Goal: Transaction & Acquisition: Purchase product/service

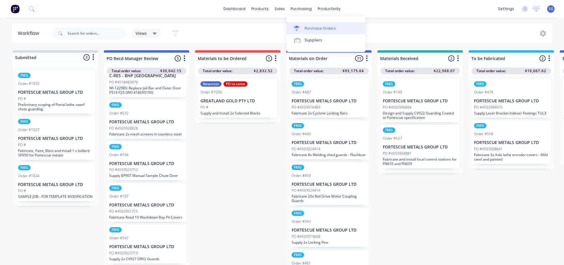
click at [313, 29] on div "Purchase Orders" at bounding box center [320, 28] width 31 height 5
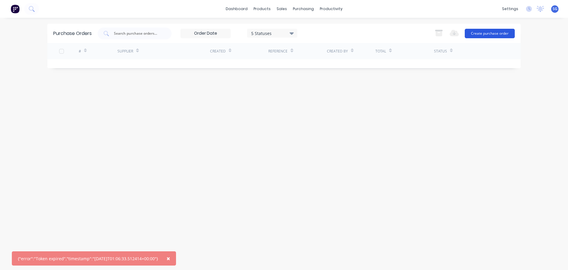
click at [487, 32] on button "Create purchase order" at bounding box center [490, 33] width 50 height 9
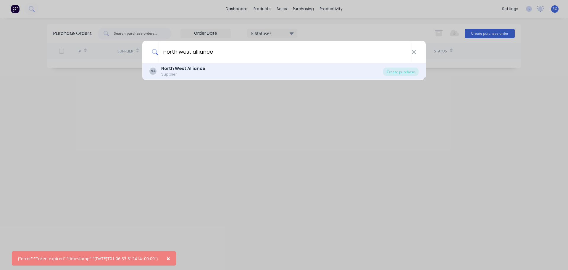
type input "north west alliance"
click at [182, 68] on b "North West Alliance" at bounding box center [183, 68] width 44 height 6
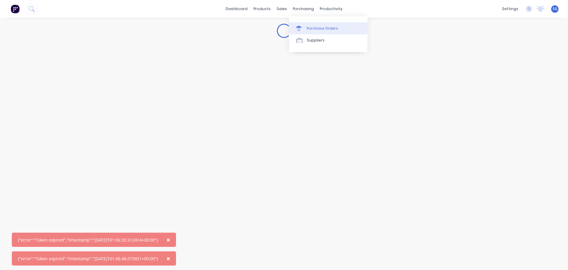
click at [309, 29] on div "Purchase Orders" at bounding box center [322, 28] width 31 height 5
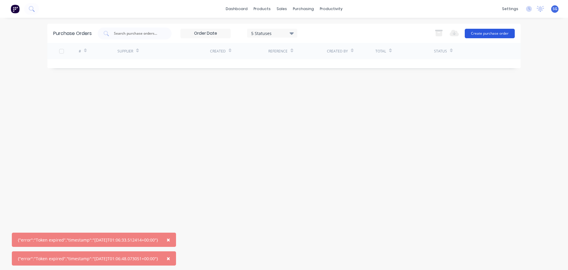
click at [483, 34] on button "Create purchase order" at bounding box center [490, 33] width 50 height 9
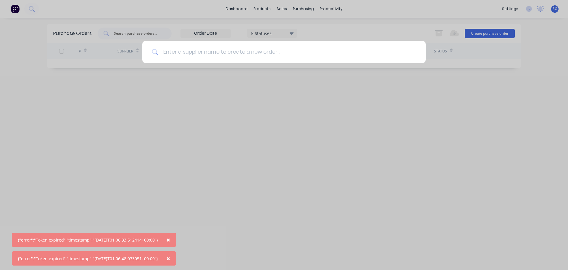
click at [223, 54] on input at bounding box center [287, 52] width 258 height 22
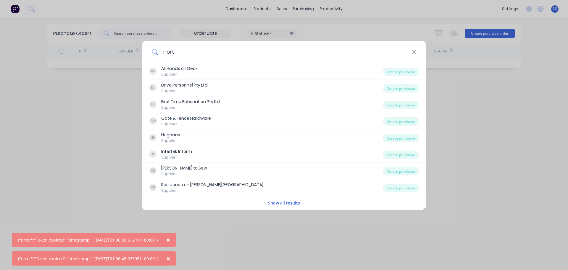
type input "north"
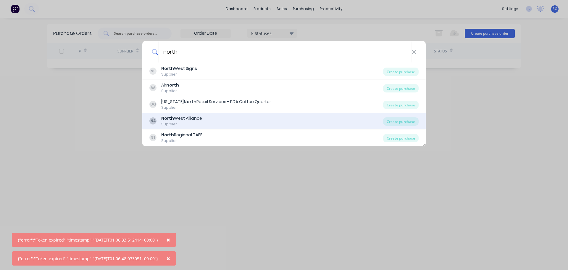
click at [189, 121] on div "Supplier" at bounding box center [181, 123] width 41 height 5
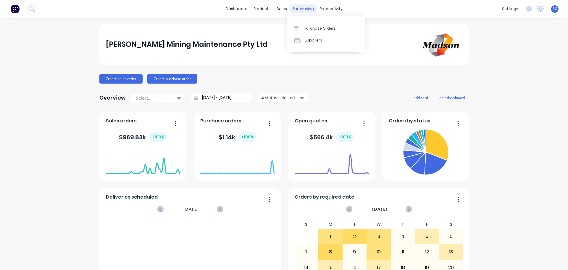
click at [303, 10] on div "purchasing" at bounding box center [303, 8] width 27 height 9
click at [308, 28] on div "Purchase Orders" at bounding box center [320, 28] width 31 height 5
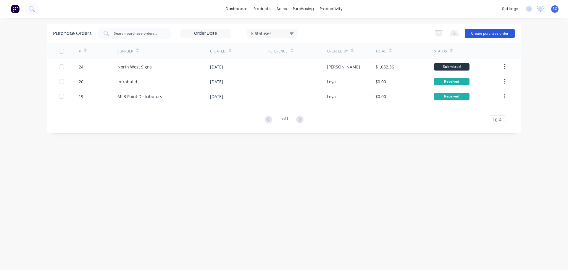
click at [494, 36] on button "Create purchase order" at bounding box center [490, 33] width 50 height 9
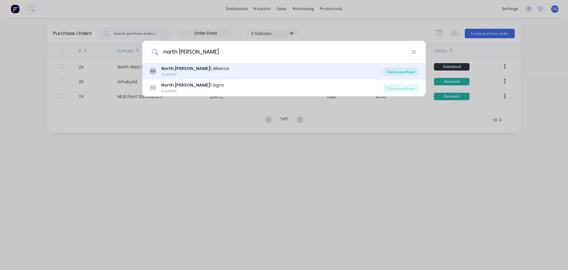
type input "north [PERSON_NAME]"
click at [403, 75] on div "Create purchase" at bounding box center [401, 72] width 36 height 8
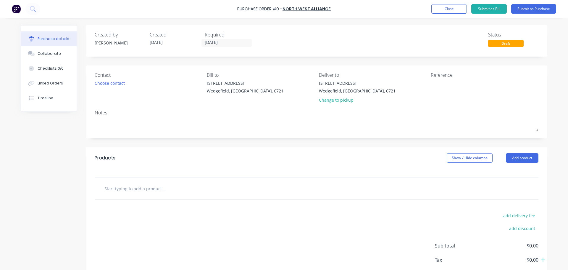
click at [123, 189] on input "text" at bounding box center [163, 188] width 118 height 12
click at [150, 191] on input "4000L Sceptic Tank" at bounding box center [163, 188] width 118 height 12
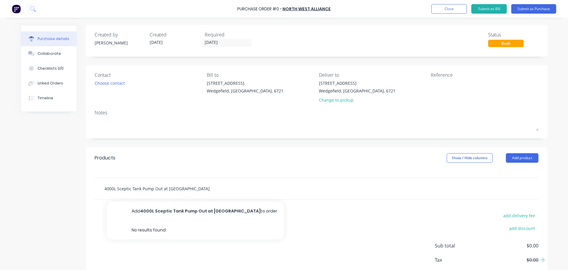
type input "4000L Sceptic Tank Pump Out at Greatland PH"
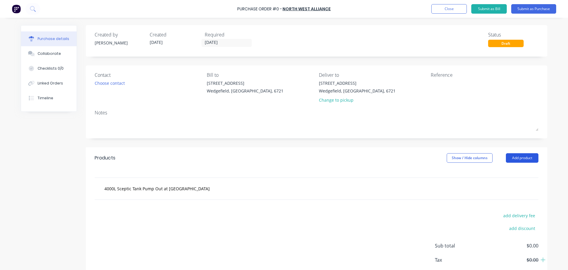
click at [511, 157] on button "Add product" at bounding box center [522, 157] width 33 height 9
click at [348, 173] on div at bounding box center [317, 172] width 462 height 9
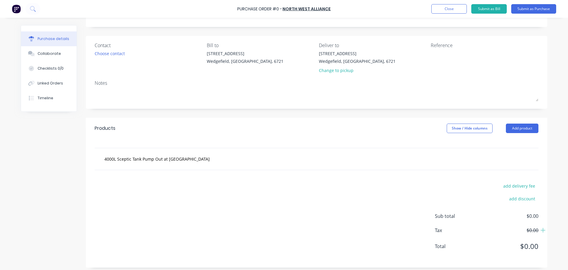
click at [236, 164] on div "4000L Sceptic Tank Pump Out at Greatland PH" at bounding box center [188, 159] width 178 height 12
click at [164, 189] on div "add delivery fee add discount Sub total $0.00 Tax $0.00 Total $0.00" at bounding box center [317, 218] width 462 height 97
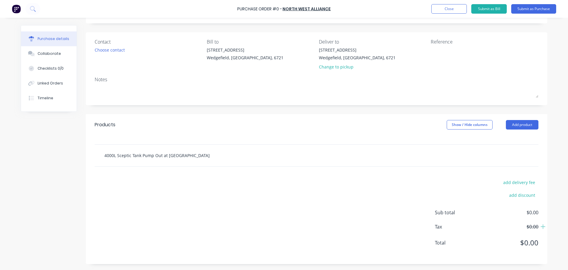
click at [191, 159] on input "4000L Sceptic Tank Pump Out at Greatland PH" at bounding box center [163, 155] width 118 height 12
click at [219, 140] on div at bounding box center [317, 139] width 462 height 9
drag, startPoint x: 225, startPoint y: 128, endPoint x: 406, endPoint y: 141, distance: 182.3
click at [226, 127] on div "Products Show / Hide columns Add product" at bounding box center [317, 124] width 462 height 21
click at [409, 145] on div "4000L Sceptic Tank Pump Out at Greatland PH" at bounding box center [317, 155] width 444 height 22
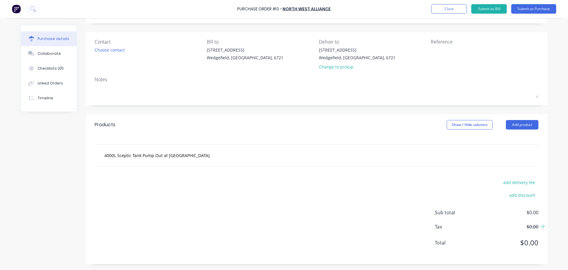
click at [410, 162] on div "4000L Sceptic Tank Pump Out at Greatland PH" at bounding box center [317, 155] width 444 height 22
click at [504, 159] on div "4000L Sceptic Tank Pump Out at Greatland PH" at bounding box center [316, 155] width 435 height 12
click at [320, 196] on div "add delivery fee add discount Sub total $0.00 Tax $0.00 Total $0.00" at bounding box center [317, 214] width 462 height 97
click at [539, 8] on button "Submit as Purchase" at bounding box center [534, 8] width 45 height 9
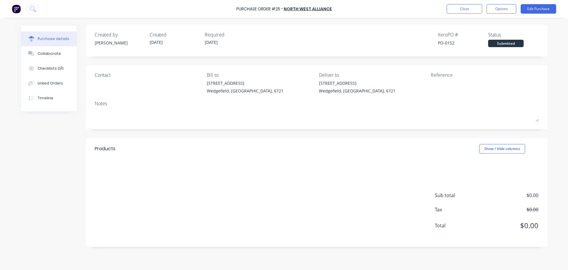
click at [147, 168] on div "Sub total $0.00 Tax $0.00 Total $0.00" at bounding box center [317, 207] width 462 height 78
click at [187, 189] on div "Sub total $0.00 Tax $0.00 Total $0.00" at bounding box center [317, 207] width 462 height 78
click at [539, 11] on button "Edit Purchase" at bounding box center [539, 8] width 36 height 9
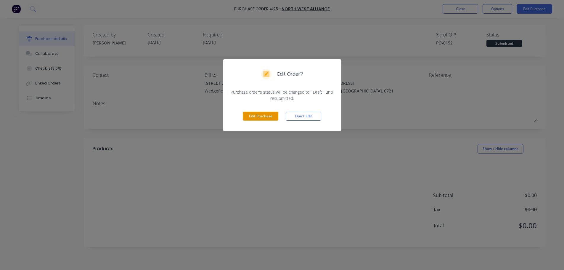
click at [261, 118] on button "Edit Purchase" at bounding box center [261, 116] width 36 height 9
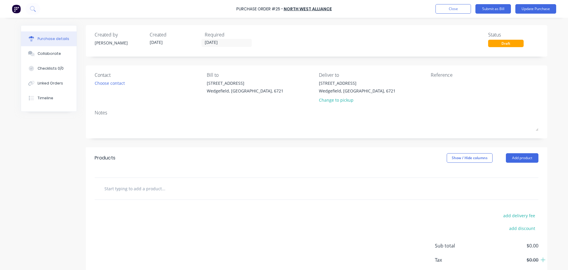
click at [121, 196] on div at bounding box center [317, 189] width 444 height 22
click at [123, 192] on input "text" at bounding box center [163, 188] width 118 height 12
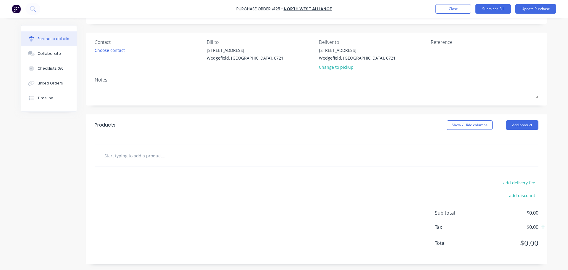
scroll to position [33, 0]
click at [517, 125] on button "Add product" at bounding box center [522, 124] width 33 height 9
click at [112, 157] on input "text" at bounding box center [163, 155] width 118 height 12
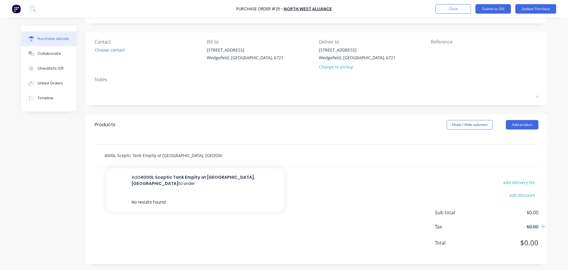
click at [149, 156] on input "4000L Sceptic Tank Emplty at Greatland, Eastern Harbour" at bounding box center [163, 155] width 118 height 12
type input "4000L Sceptic Tank Empty at Greatland, Eastern Harbour"
click at [220, 155] on input "4000L Sceptic Tank Empty at Greatland, Eastern Harbour" at bounding box center [163, 155] width 118 height 12
click at [432, 153] on div "4000L Sceptic Tank Empty at Greatland, Eastern Harbour Add 4000L Sceptic Tank E…" at bounding box center [316, 155] width 435 height 12
drag, startPoint x: 462, startPoint y: 154, endPoint x: 476, endPoint y: 152, distance: 14.1
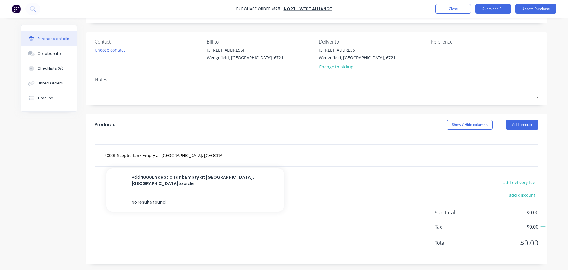
click at [462, 155] on div "4000L Sceptic Tank Empty at Greatland, Eastern Harbour Add 4000L Sceptic Tank E…" at bounding box center [316, 155] width 435 height 12
drag, startPoint x: 489, startPoint y: 152, endPoint x: 506, endPoint y: 151, distance: 16.4
click at [490, 152] on div "4000L Sceptic Tank Empty at Greatland, Eastern Harbour Add 4000L Sceptic Tank E…" at bounding box center [316, 155] width 435 height 12
click at [523, 149] on div "4000L Sceptic Tank Empty at Greatland, Eastern Harbour Add 4000L Sceptic Tank E…" at bounding box center [316, 155] width 435 height 12
click at [257, 159] on div "4000L Sceptic Tank Empty at Greatland, Eastern Harbour Add 4000L Sceptic Tank E…" at bounding box center [188, 155] width 178 height 12
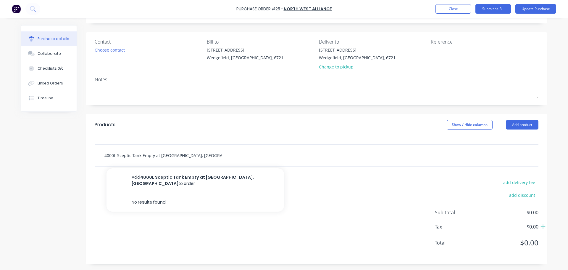
click at [216, 155] on input "4000L Sceptic Tank Empty at Greatland, Eastern Harbour" at bounding box center [163, 155] width 118 height 12
click at [174, 153] on input "4000L Sceptic Tank Empty at Greatland, Eastern Harbour" at bounding box center [163, 155] width 118 height 12
click at [130, 154] on input "4000L Sceptic Tank Empty at Greatland, Eastern Harbour" at bounding box center [163, 155] width 118 height 12
click at [327, 169] on div "add delivery fee add discount Sub total $0.00 Tax $0.00 Total $0.00" at bounding box center [317, 214] width 462 height 97
click at [151, 197] on div "add delivery fee add discount Sub total $0.00 Tax $0.00 Total $0.00" at bounding box center [317, 214] width 462 height 97
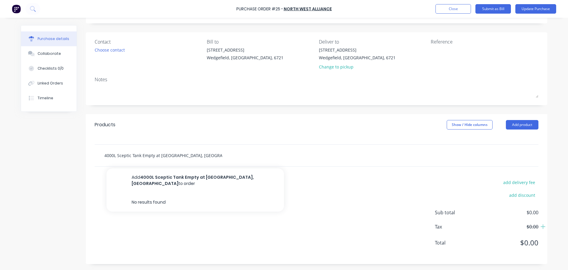
click at [210, 155] on input "4000L Sceptic Tank Empty at Greatland, Eastern Harbour" at bounding box center [163, 155] width 118 height 12
click at [213, 157] on input "4000L Sceptic Tank Empty at Greatland, Eastern Harbour" at bounding box center [163, 155] width 118 height 12
click at [337, 197] on div "add delivery fee add discount Sub total $0.00 Tax $0.00 Total $0.00" at bounding box center [317, 214] width 462 height 97
click at [496, 158] on div "4000L Sceptic Tank Empty at Greatland, Eastern Harbour" at bounding box center [316, 155] width 435 height 12
click at [510, 149] on div "4000L Sceptic Tank Empty at Greatland, Eastern Harbour" at bounding box center [317, 155] width 444 height 22
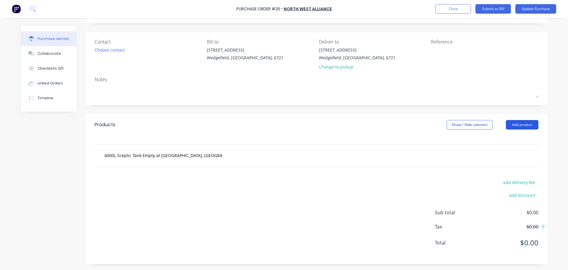
click at [518, 124] on button "Add product" at bounding box center [522, 124] width 33 height 9
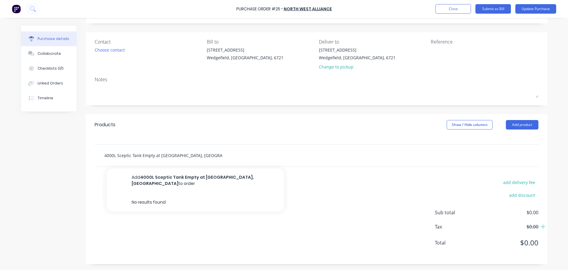
click at [163, 158] on input "4000L Sceptic Tank Empty at Greatland, Eastern Harbour" at bounding box center [163, 155] width 118 height 12
click at [195, 157] on input "4000L Sceptic Tank Empty at Greatland, Eastern Harbour" at bounding box center [163, 155] width 118 height 12
click at [215, 154] on input "4000L Sceptic Tank Empty at Greatland, Eastern Harbour" at bounding box center [163, 155] width 118 height 12
click at [298, 160] on div "4000L Sceptic Tank Empty at Greatland, Eastern Harbour Add 4000L Sceptic Tank E…" at bounding box center [316, 155] width 435 height 12
drag, startPoint x: 295, startPoint y: 152, endPoint x: 326, endPoint y: 149, distance: 31.2
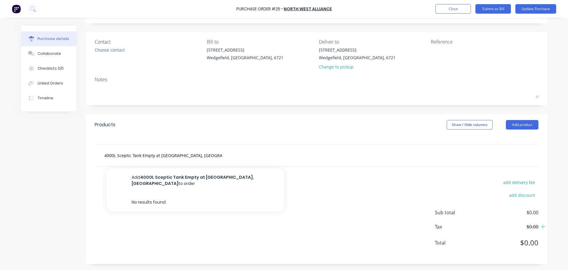
click at [295, 151] on div "4000L Sceptic Tank Empty at Greatland, Eastern Harbour Add 4000L Sceptic Tank E…" at bounding box center [316, 155] width 435 height 12
click at [326, 150] on div "4000L Sceptic Tank Empty at Greatland, Eastern Harbour Add 4000L Sceptic Tank E…" at bounding box center [316, 155] width 435 height 12
click at [345, 151] on div "4000L Sceptic Tank Empty at Greatland, Eastern Harbour Add 4000L Sceptic Tank E…" at bounding box center [316, 155] width 435 height 12
click at [378, 154] on div "4000L Sceptic Tank Empty at Greatland, Eastern Harbour Add 4000L Sceptic Tank E…" at bounding box center [316, 155] width 435 height 12
click at [359, 164] on div "4000L Sceptic Tank Empty at Greatland, Eastern Harbour Add 4000L Sceptic Tank E…" at bounding box center [317, 155] width 444 height 22
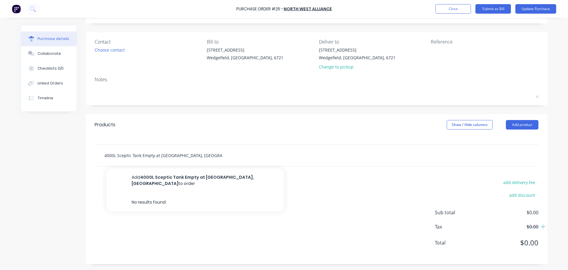
click at [200, 155] on input "4000L Sceptic Tank Empty at Greatland, Eastern Harbour" at bounding box center [163, 155] width 118 height 12
click at [217, 155] on input "4000L Sceptic Tank Empty at Greatland, Eastern Harbour" at bounding box center [163, 155] width 118 height 12
click at [212, 238] on div "add delivery fee add discount Sub total $0.00 Tax $0.00 Total $0.00" at bounding box center [317, 214] width 462 height 97
click at [210, 153] on input "4000L Sceptic Tank Empty at Greatland, Eastern Harbour" at bounding box center [163, 155] width 118 height 12
click at [529, 8] on button "Update Purchase" at bounding box center [536, 8] width 41 height 9
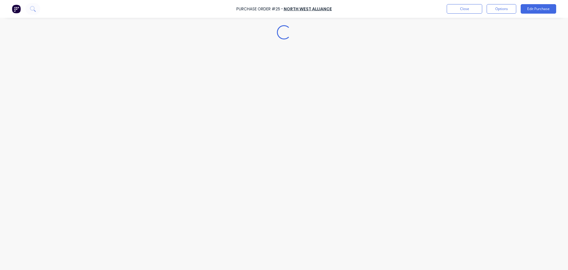
scroll to position [0, 0]
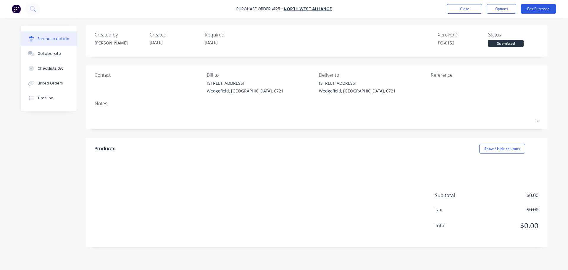
click at [542, 7] on button "Edit Purchase" at bounding box center [539, 8] width 36 height 9
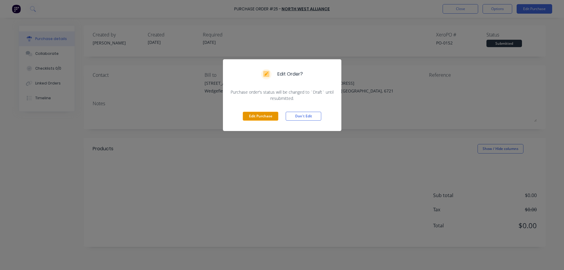
click at [263, 115] on button "Edit Purchase" at bounding box center [261, 116] width 36 height 9
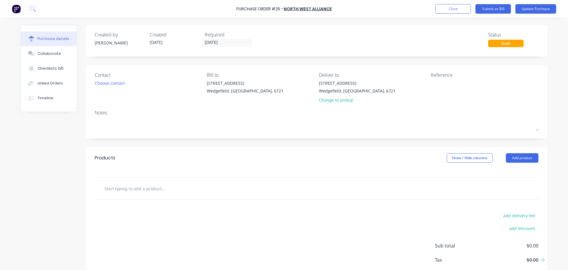
click at [117, 182] on div at bounding box center [317, 189] width 444 height 22
click at [115, 188] on input "text" at bounding box center [163, 188] width 118 height 12
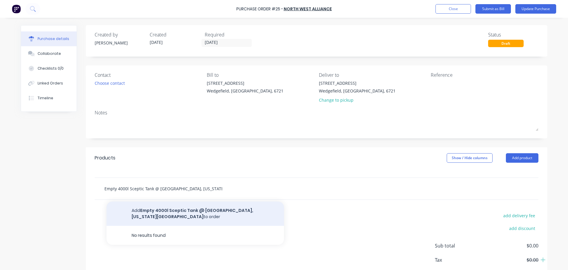
type input "Empty 4000l Sceptic Tank @ Greatland, Utah Point Road"
click at [149, 207] on button "Add Empty 4000l Sceptic Tank @ Greatland, Utah Point Road to order" at bounding box center [196, 213] width 178 height 24
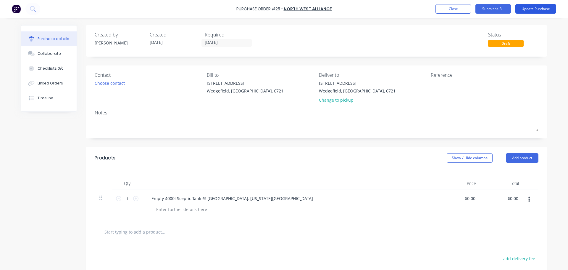
click at [535, 9] on button "Update Purchase" at bounding box center [536, 8] width 41 height 9
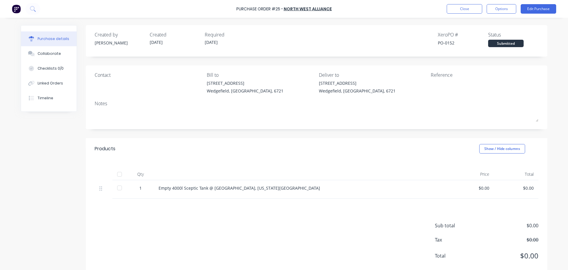
scroll to position [13, 0]
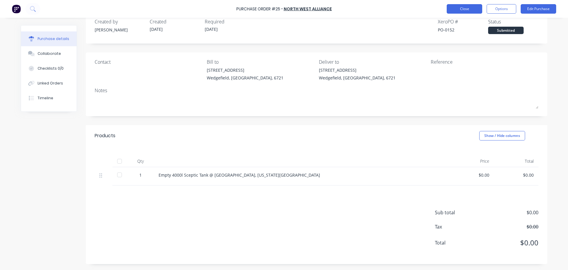
click at [461, 9] on button "Close" at bounding box center [465, 8] width 36 height 9
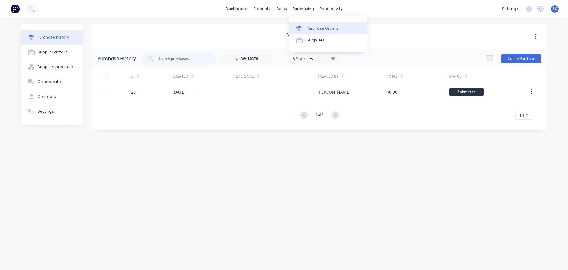
click at [307, 26] on div "Purchase Orders" at bounding box center [322, 28] width 31 height 5
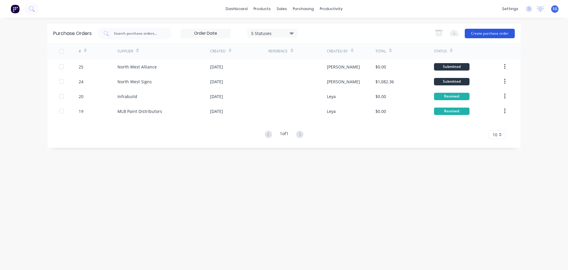
click at [488, 35] on button "Create purchase order" at bounding box center [490, 33] width 50 height 9
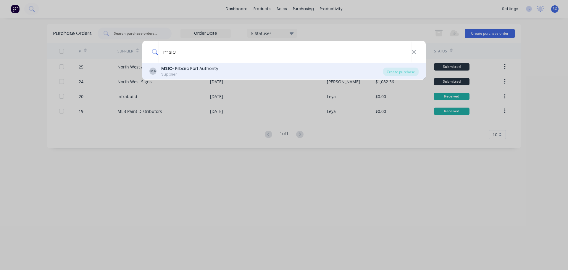
type input "msic"
click at [244, 72] on div "MA MSIC - Pilbara Port Authority Supplier" at bounding box center [267, 71] width 234 height 12
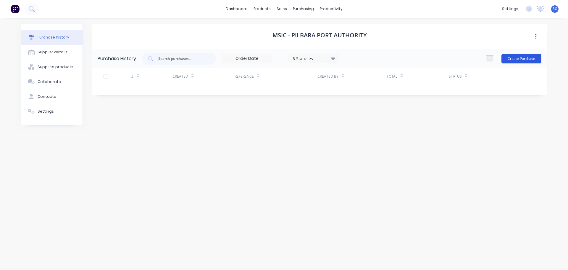
click at [519, 57] on button "Create Purchase" at bounding box center [522, 58] width 40 height 9
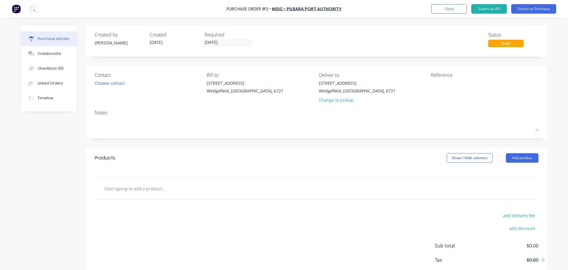
click at [128, 187] on input "text" at bounding box center [163, 188] width 118 height 12
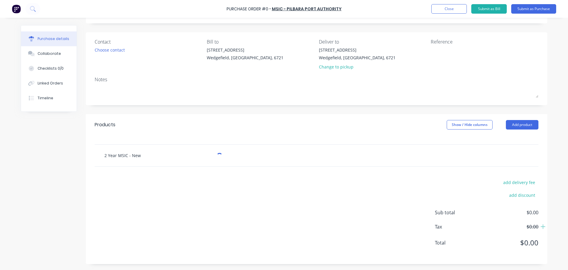
scroll to position [33, 0]
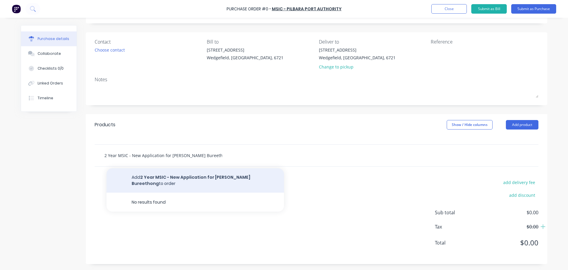
type input "2 Year MSIC - New Application for Somsak Bureethong"
click at [176, 178] on button "Add 2 Year MSIC - New Application for Somsak Bureethong to order" at bounding box center [196, 180] width 178 height 24
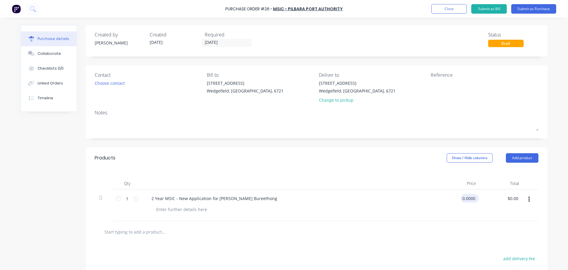
click at [471, 201] on input "0.0000" at bounding box center [469, 198] width 16 height 9
drag, startPoint x: 475, startPoint y: 197, endPoint x: 473, endPoint y: 197, distance: 3.0
click at [473, 197] on div "$0.00 $0.00" at bounding box center [471, 198] width 16 height 9
drag, startPoint x: 474, startPoint y: 198, endPoint x: 468, endPoint y: 197, distance: 6.3
click at [469, 197] on input "0" at bounding box center [473, 198] width 8 height 9
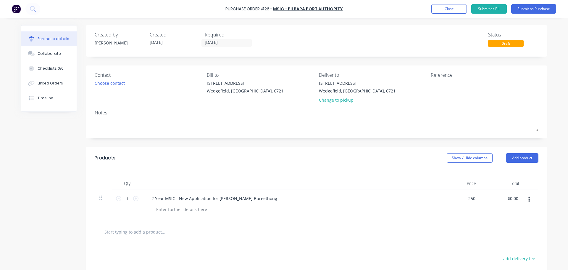
type input "$250.00"
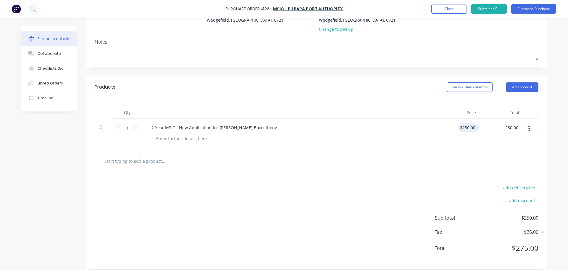
scroll to position [76, 0]
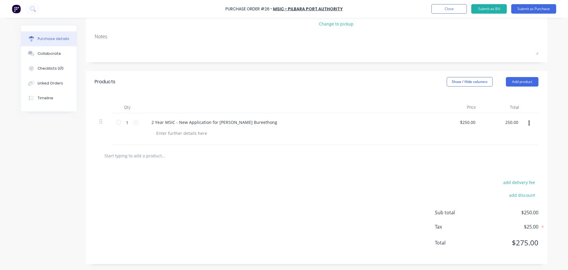
type input "$250.00"
click at [529, 123] on icon "button" at bounding box center [529, 122] width 1 height 5
click at [321, 218] on div "add delivery fee add discount Sub total $250.00 Tax $25.00 Total $275.00" at bounding box center [317, 214] width 462 height 97
click at [286, 175] on div "add delivery fee add discount Sub total $250.00 Tax $25.00 Total $275.00" at bounding box center [317, 214] width 462 height 97
click at [473, 124] on input "$250.00" at bounding box center [468, 122] width 18 height 9
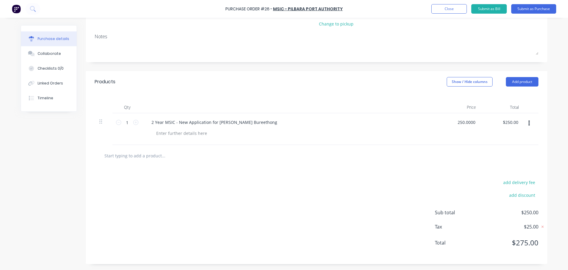
drag, startPoint x: 474, startPoint y: 122, endPoint x: 452, endPoint y: 123, distance: 21.3
click at [452, 123] on div "250.0000 250.0000" at bounding box center [459, 129] width 43 height 32
type input "$227.27"
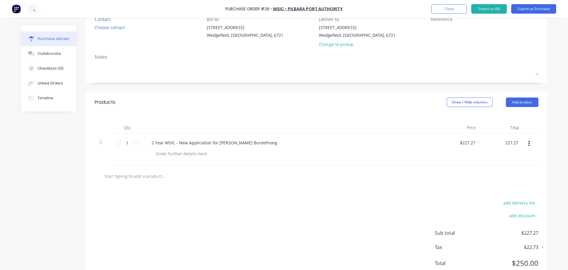
scroll to position [46, 0]
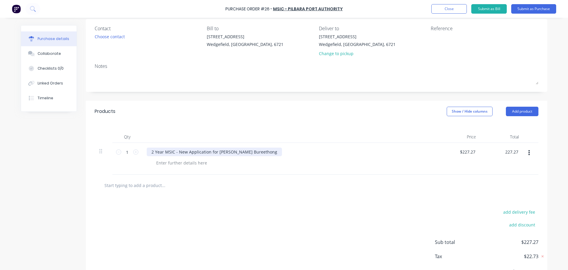
type input "$227.27"
click at [237, 154] on div "2 Year MSIC - New Application for Somsak Bureethong" at bounding box center [214, 151] width 135 height 9
drag, startPoint x: 254, startPoint y: 153, endPoint x: 208, endPoint y: 154, distance: 46.5
click at [208, 154] on div "2 Year MSIC - New Application for Somsak Bureethong" at bounding box center [214, 151] width 135 height 9
click at [181, 163] on div at bounding box center [182, 162] width 60 height 9
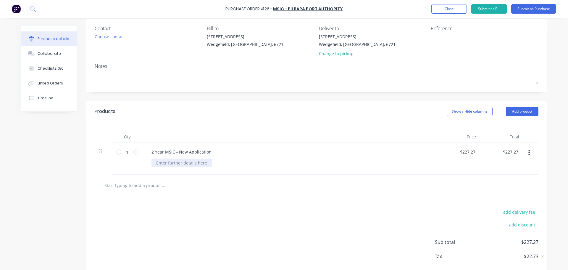
paste div
drag, startPoint x: 161, startPoint y: 164, endPoint x: 141, endPoint y: 164, distance: 20.1
click at [142, 164] on div "2 Year MSIC - New Application for Somsak Bureethong" at bounding box center [290, 159] width 296 height 32
click at [542, 9] on button "Submit as Purchase" at bounding box center [534, 8] width 45 height 9
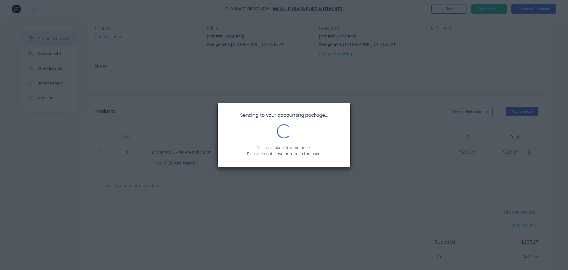
scroll to position [0, 0]
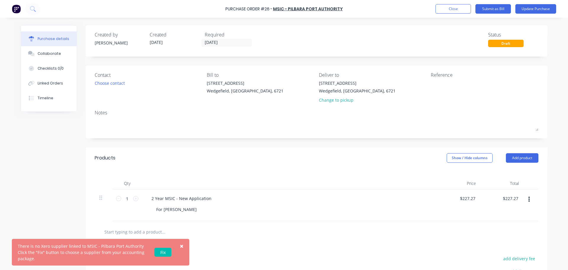
click at [164, 251] on link "Fix" at bounding box center [163, 252] width 17 height 9
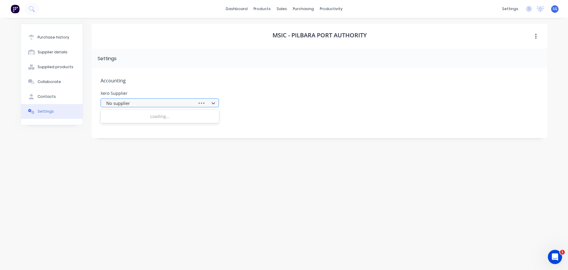
click at [145, 101] on div at bounding box center [150, 102] width 89 height 7
type input "msi"
click at [160, 118] on div "MSIC - PPA [GEOGRAPHIC_DATA]" at bounding box center [160, 116] width 118 height 11
click at [324, 184] on div "MSIC - Pilbara Port Authority Settings Accounting Xero Supplier option MSIC - P…" at bounding box center [320, 141] width 456 height 234
click at [536, 38] on icon "button" at bounding box center [536, 36] width 1 height 5
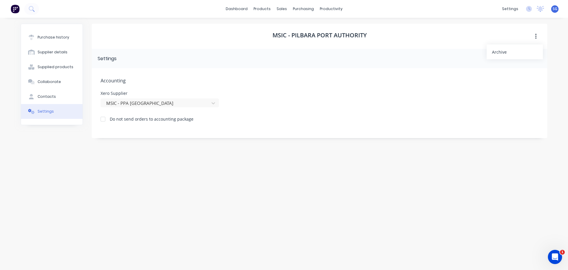
click at [209, 215] on div "MSIC - Pilbara Port Authority Archive Settings Accounting Xero Supplier MSIC - …" at bounding box center [320, 141] width 456 height 234
click at [233, 135] on div "Accounting Xero Supplier MSIC - PPA [GEOGRAPHIC_DATA] Do not send orders to acc…" at bounding box center [320, 103] width 456 height 70
click at [314, 7] on div "purchasing" at bounding box center [303, 8] width 27 height 9
click at [303, 31] on link "Purchase Orders" at bounding box center [328, 28] width 78 height 12
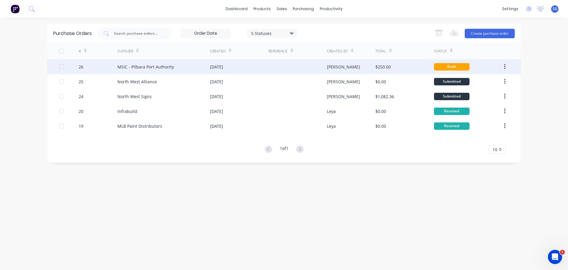
click at [255, 66] on div "[DATE]" at bounding box center [239, 66] width 58 height 15
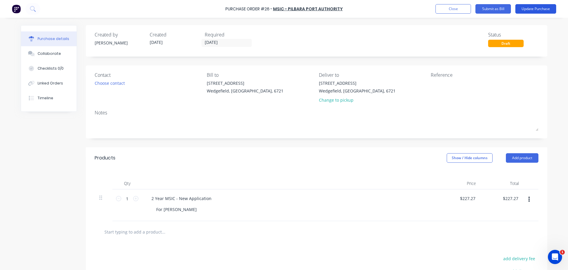
click at [528, 10] on button "Update Purchase" at bounding box center [536, 8] width 41 height 9
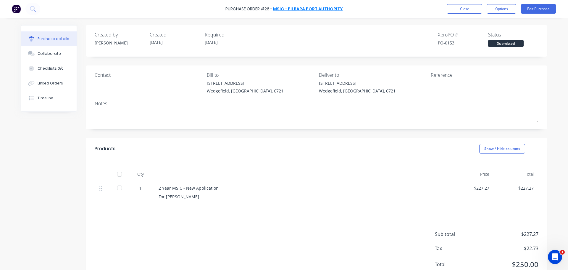
click at [303, 9] on link "MSIC - Pilbara Port Authority" at bounding box center [308, 9] width 70 height 6
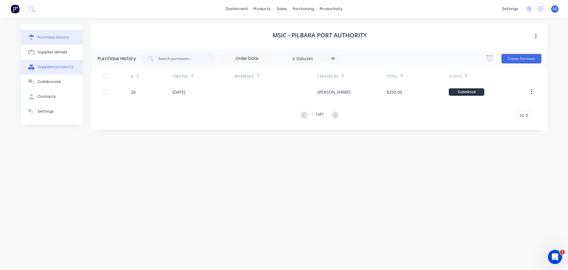
click at [54, 70] on button "Supplied products" at bounding box center [52, 67] width 62 height 15
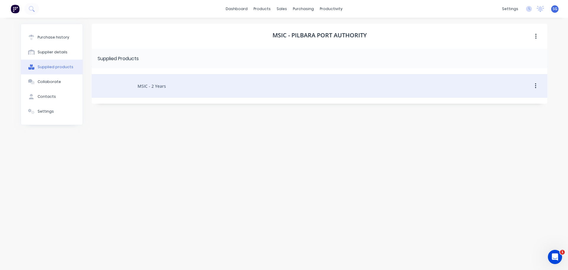
click at [537, 87] on button "button" at bounding box center [536, 86] width 14 height 11
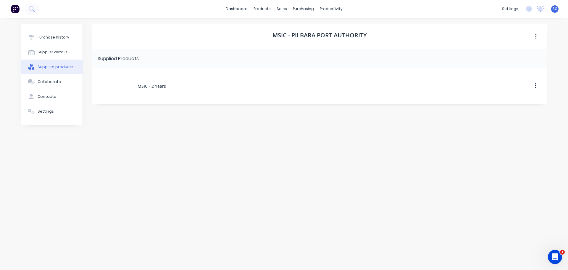
click at [180, 136] on div "MSIC - Pilbara Port Authority Supplied Products MSIC - 2 Years" at bounding box center [320, 141] width 456 height 234
click at [51, 43] on button "Purchase history" at bounding box center [52, 37] width 62 height 15
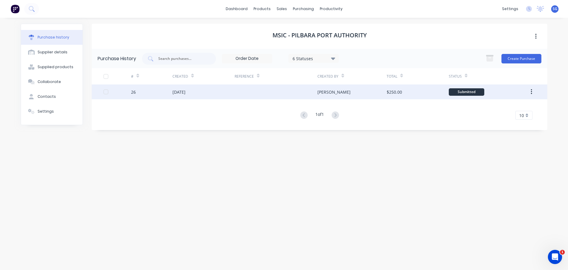
click at [296, 94] on div at bounding box center [276, 91] width 83 height 15
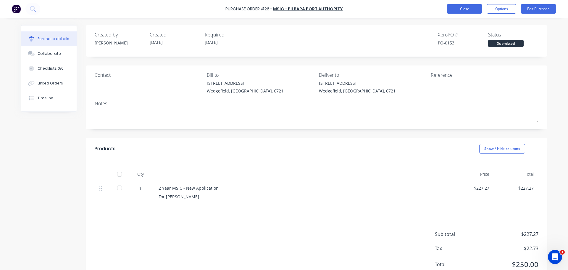
click at [456, 9] on button "Close" at bounding box center [465, 8] width 36 height 9
